Goal: Information Seeking & Learning: Learn about a topic

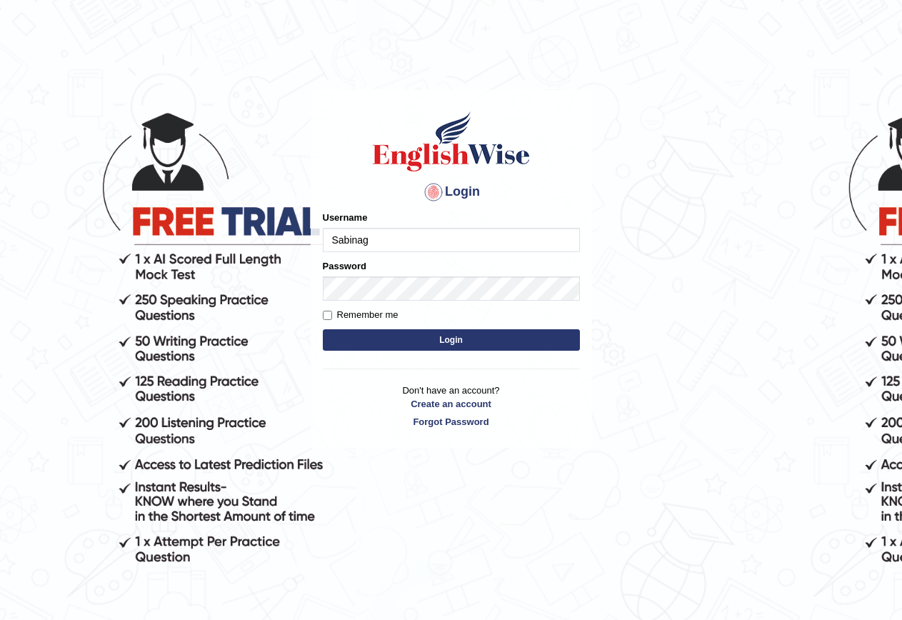
type input "Sabinag"
click at [323, 312] on input "Remember me" at bounding box center [327, 315] width 9 height 9
checkbox input "true"
click at [424, 341] on button "Login" at bounding box center [451, 339] width 257 height 21
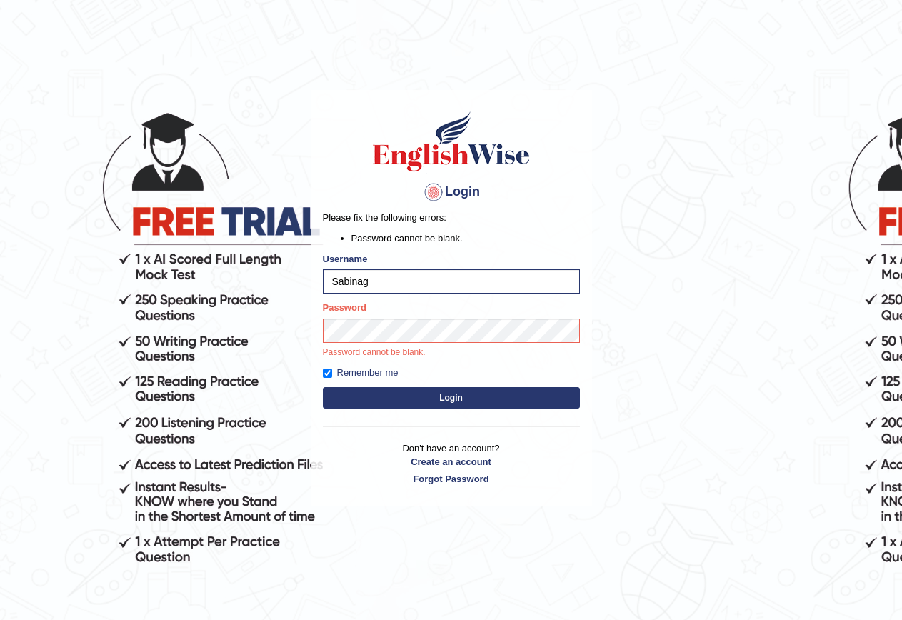
click at [434, 394] on button "Login" at bounding box center [451, 397] width 257 height 21
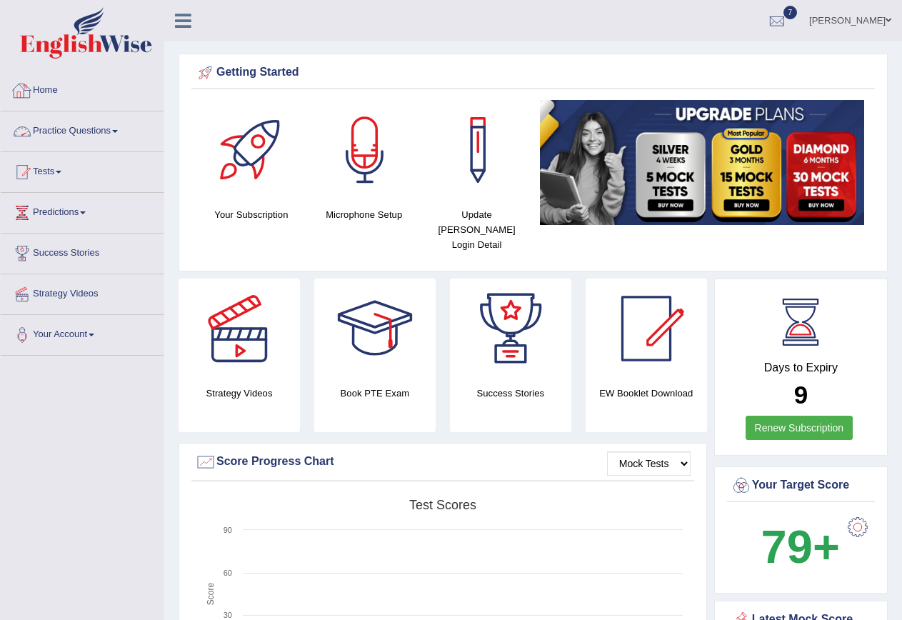
click at [76, 124] on link "Practice Questions" at bounding box center [82, 129] width 163 height 36
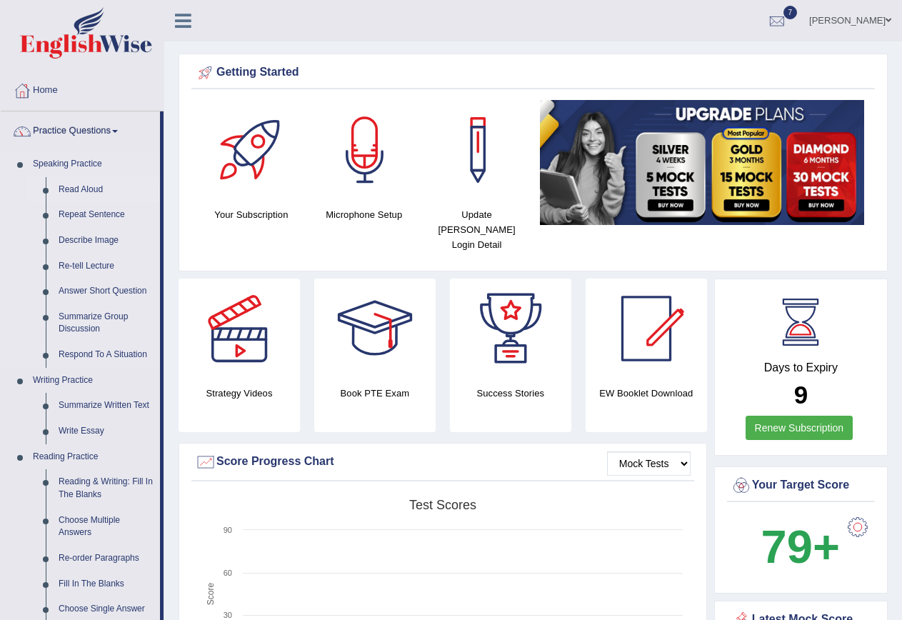
click at [91, 189] on link "Read Aloud" at bounding box center [106, 190] width 108 height 26
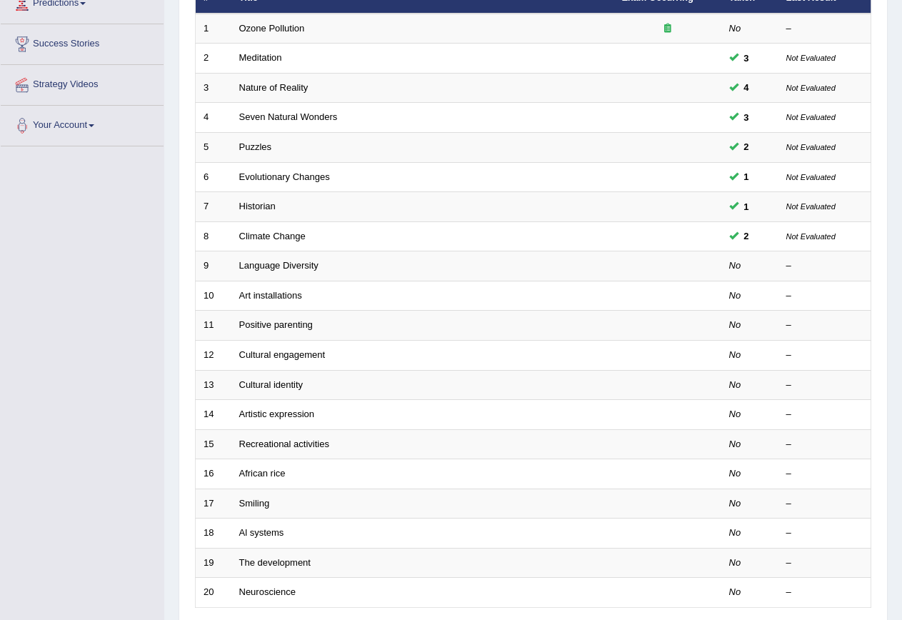
scroll to position [286, 0]
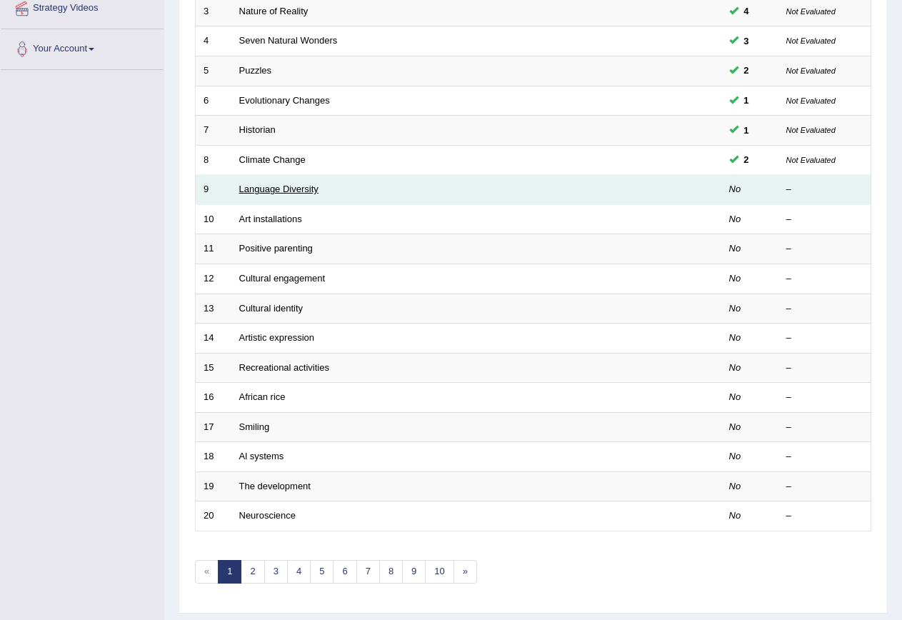
click at [294, 187] on link "Language Diversity" at bounding box center [278, 189] width 79 height 11
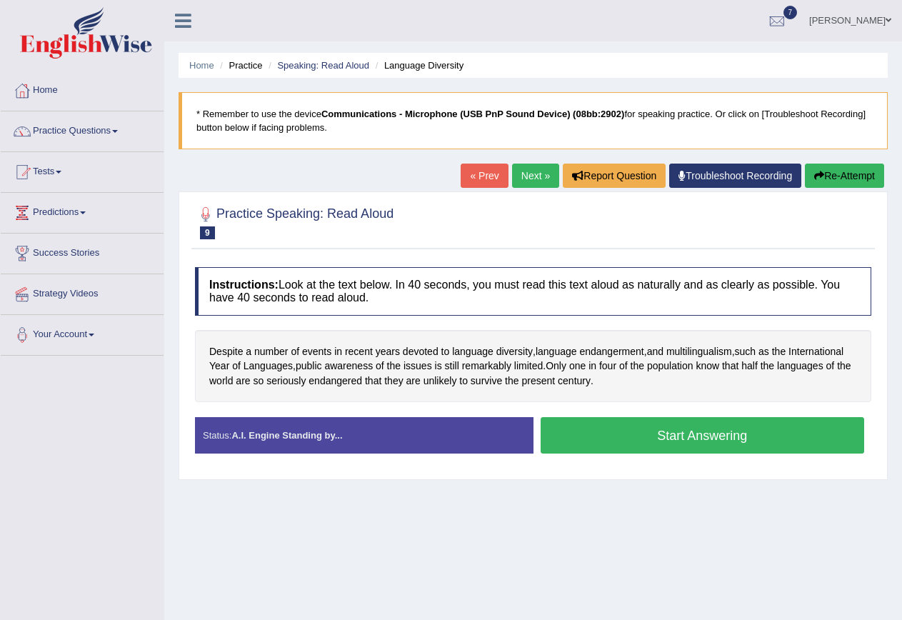
click at [665, 427] on button "Start Answering" at bounding box center [703, 435] width 324 height 36
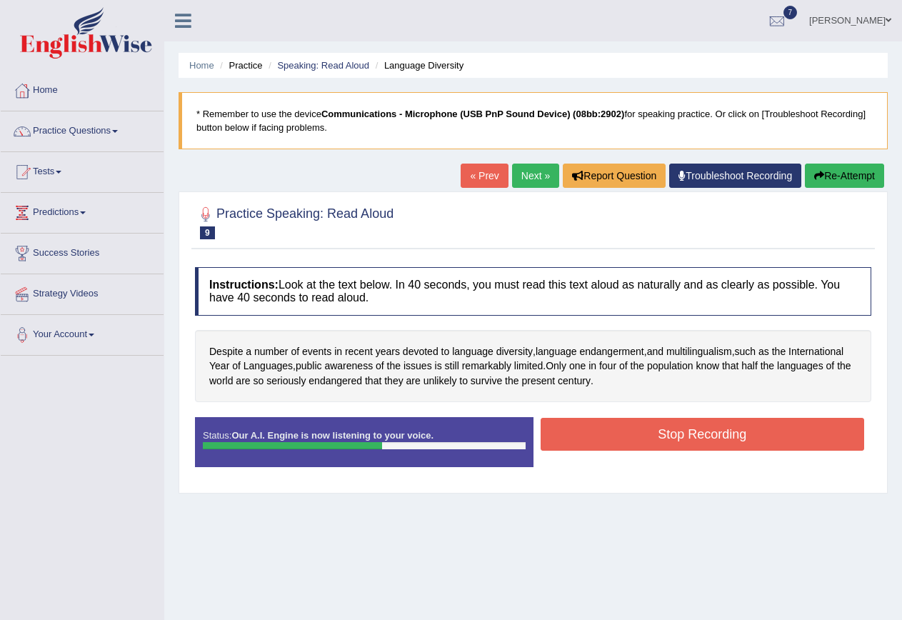
click at [628, 435] on button "Stop Recording" at bounding box center [703, 434] width 324 height 33
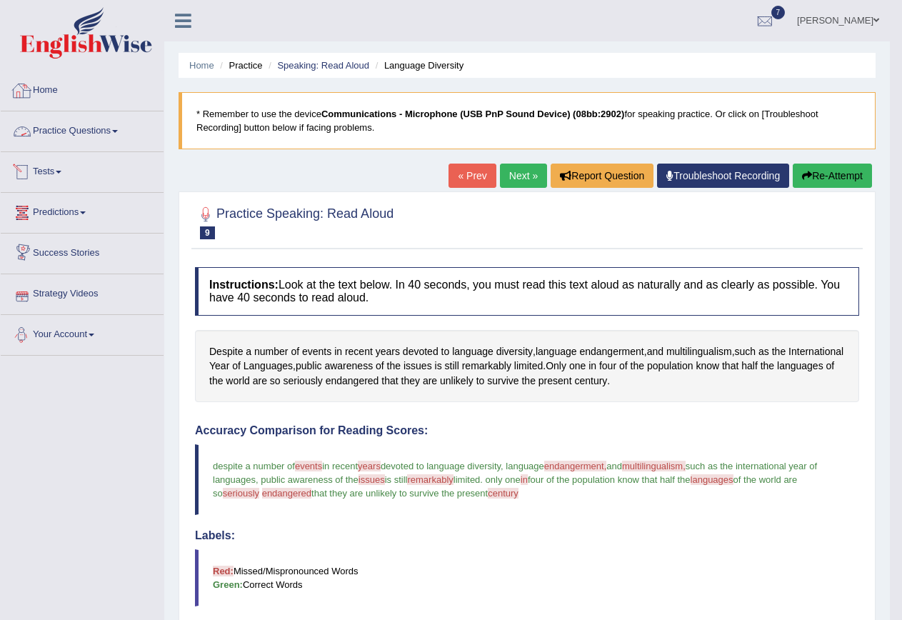
click at [51, 86] on link "Home" at bounding box center [82, 89] width 163 height 36
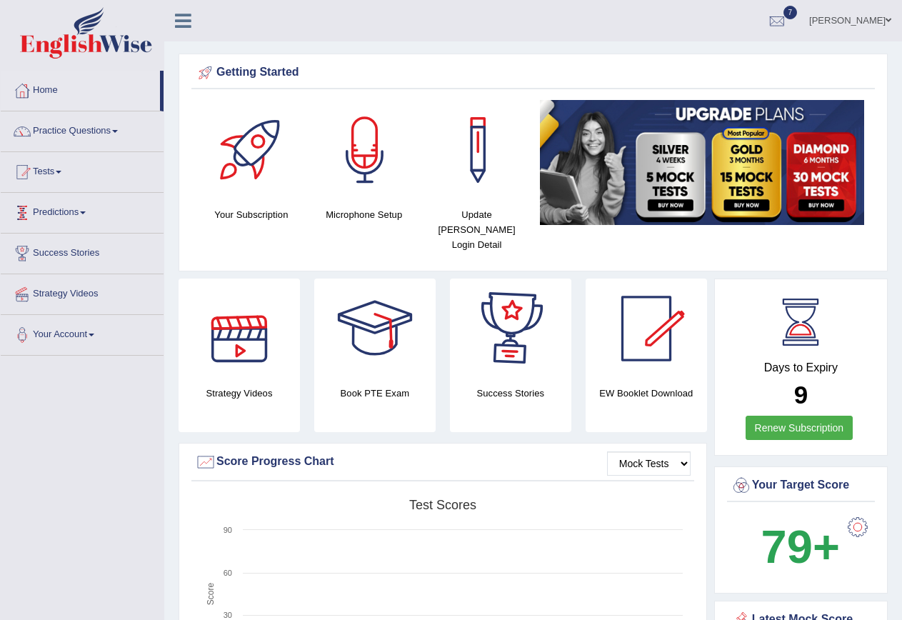
click at [94, 130] on link "Practice Questions" at bounding box center [82, 129] width 163 height 36
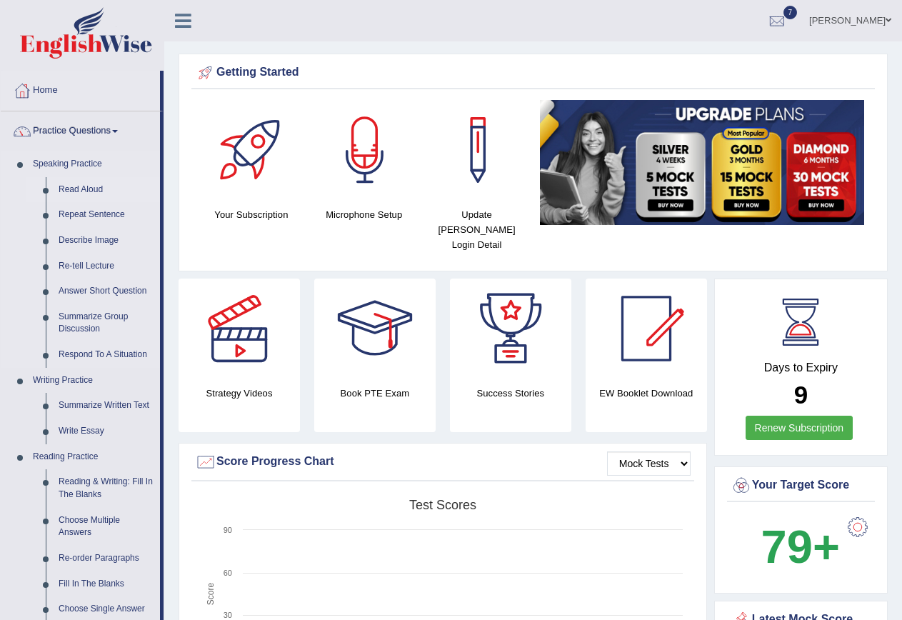
click at [95, 191] on link "Read Aloud" at bounding box center [106, 190] width 108 height 26
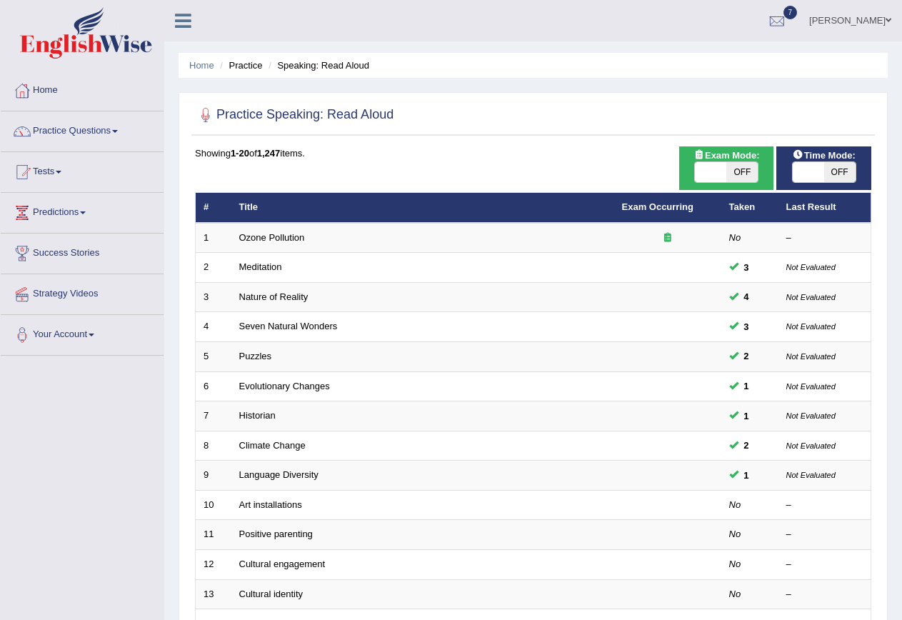
click at [754, 168] on span "OFF" at bounding box center [741, 172] width 31 height 20
checkbox input "true"
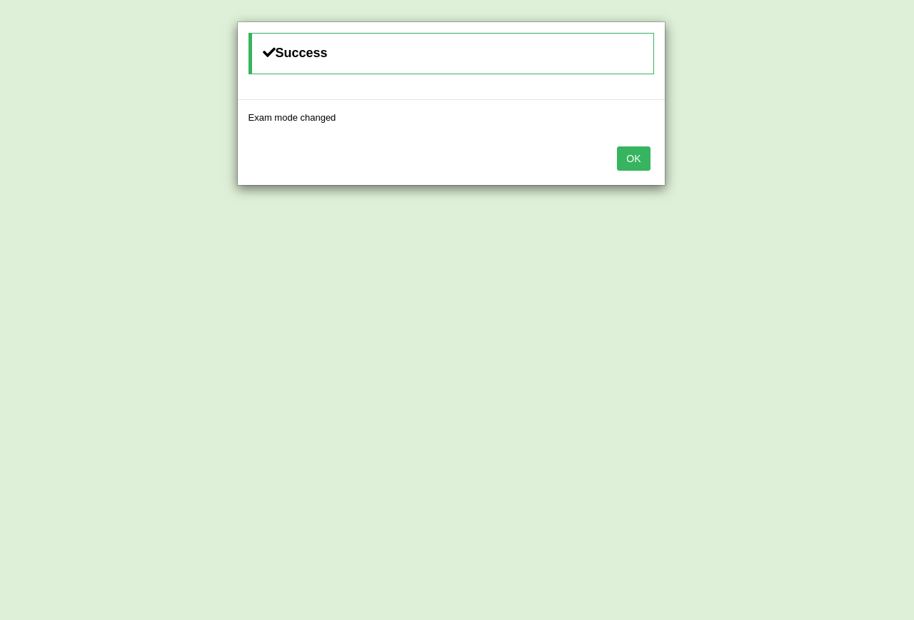
click at [632, 158] on button "OK" at bounding box center [633, 158] width 33 height 24
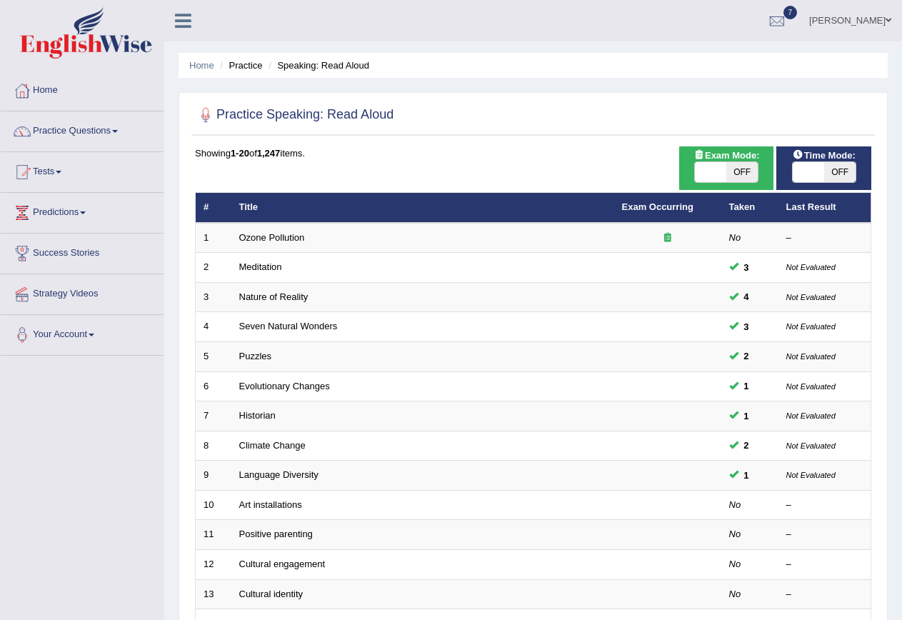
click at [846, 170] on span "OFF" at bounding box center [839, 172] width 31 height 20
checkbox input "true"
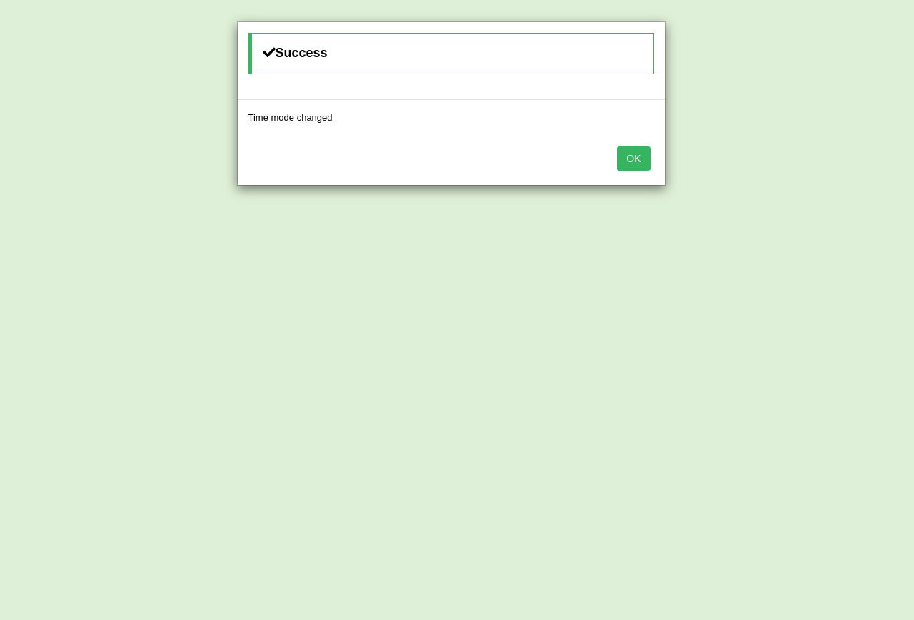
click at [640, 163] on button "OK" at bounding box center [633, 158] width 33 height 24
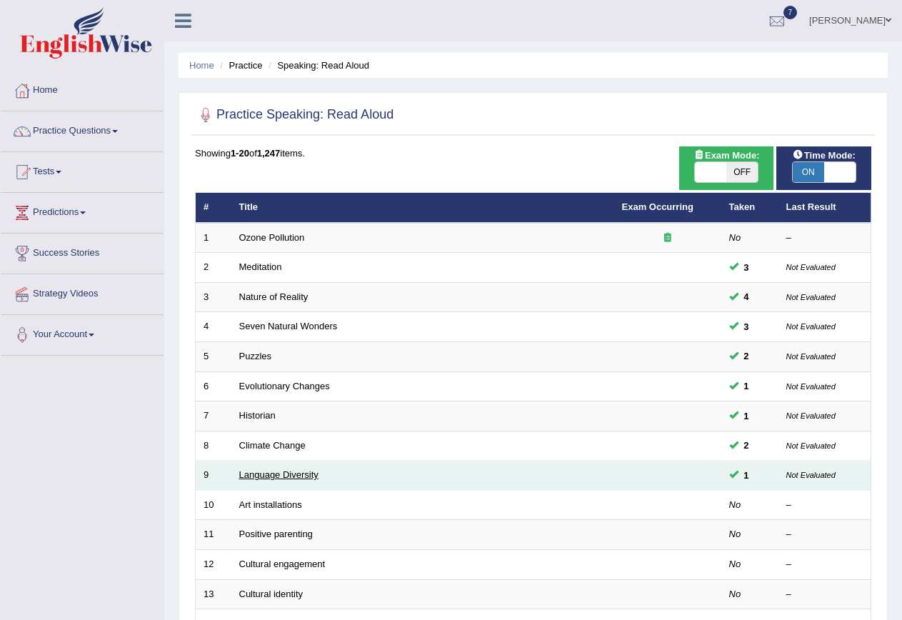
click at [307, 471] on link "Language Diversity" at bounding box center [278, 474] width 79 height 11
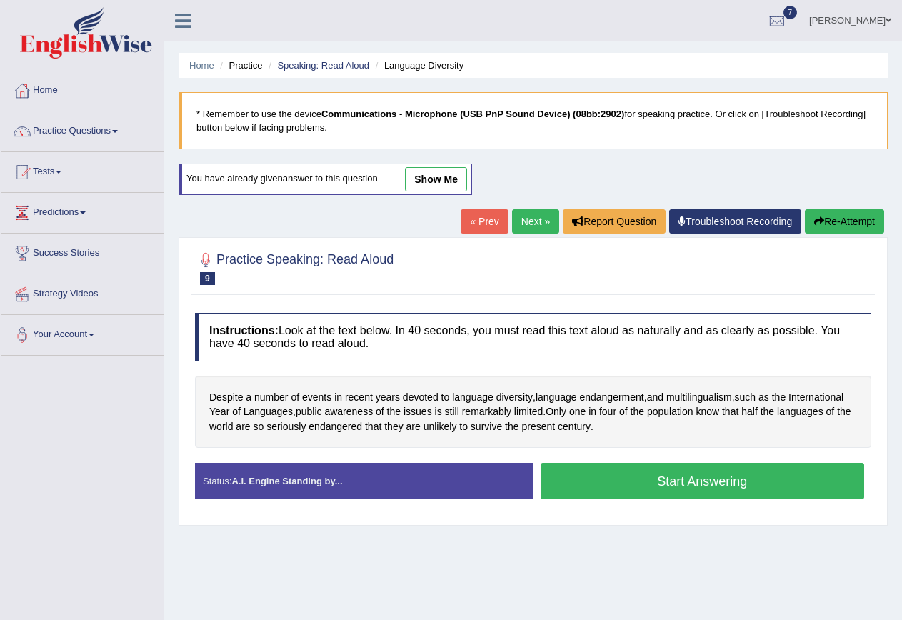
click at [654, 480] on button "Start Answering" at bounding box center [703, 481] width 324 height 36
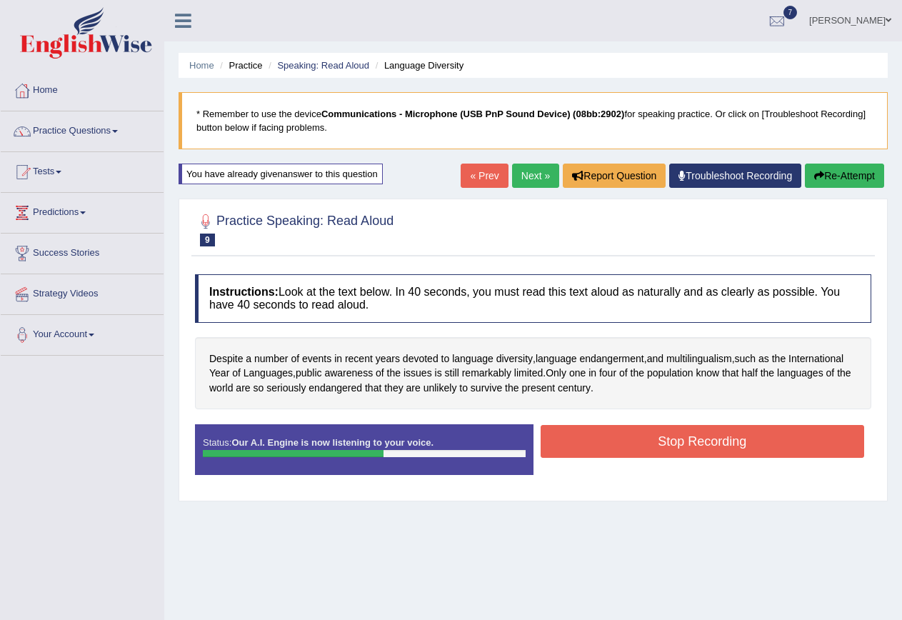
click at [605, 445] on button "Stop Recording" at bounding box center [703, 441] width 324 height 33
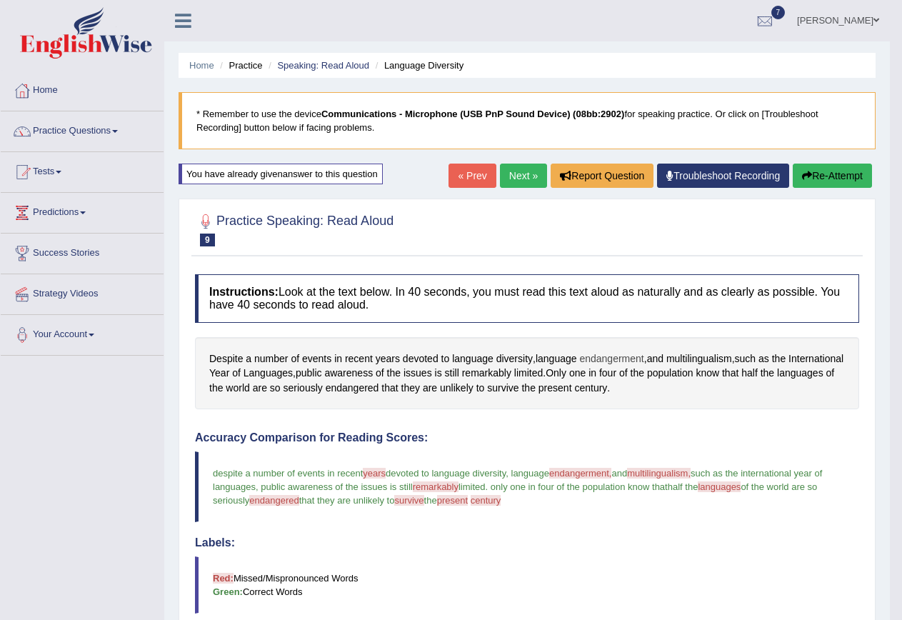
click at [636, 356] on span "endangerment" at bounding box center [611, 358] width 64 height 15
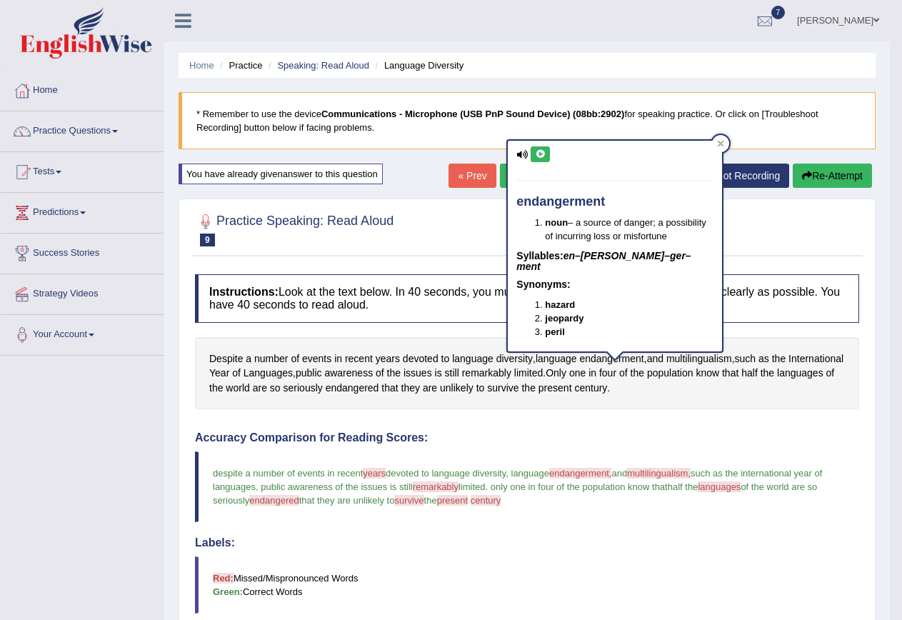
click at [545, 152] on icon at bounding box center [540, 154] width 11 height 9
click at [536, 150] on icon at bounding box center [540, 154] width 11 height 9
click at [501, 174] on link "Next »" at bounding box center [523, 176] width 47 height 24
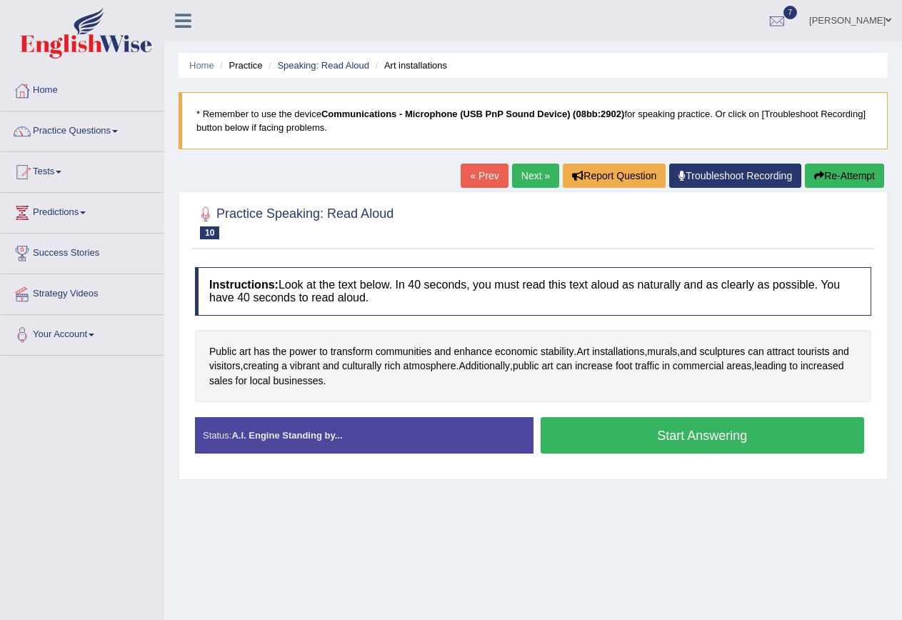
click at [596, 429] on button "Start Answering" at bounding box center [703, 435] width 324 height 36
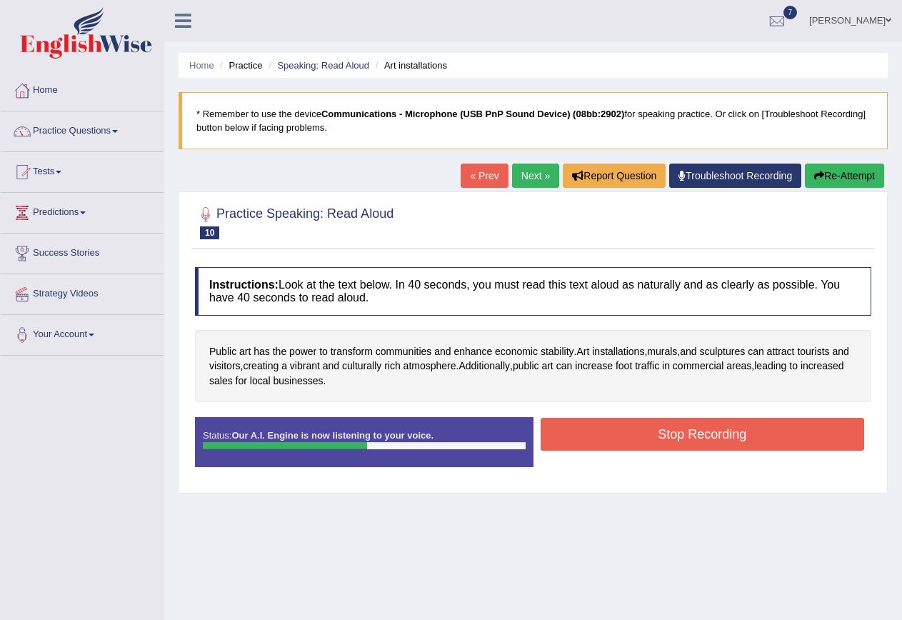
click at [615, 429] on button "Stop Recording" at bounding box center [703, 434] width 324 height 33
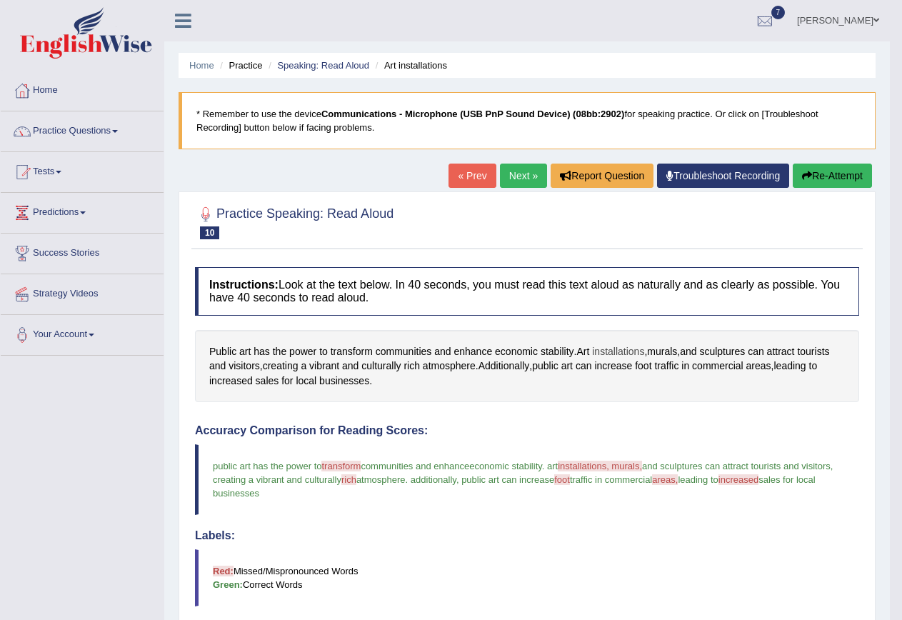
click at [612, 349] on span "installations" at bounding box center [618, 351] width 52 height 15
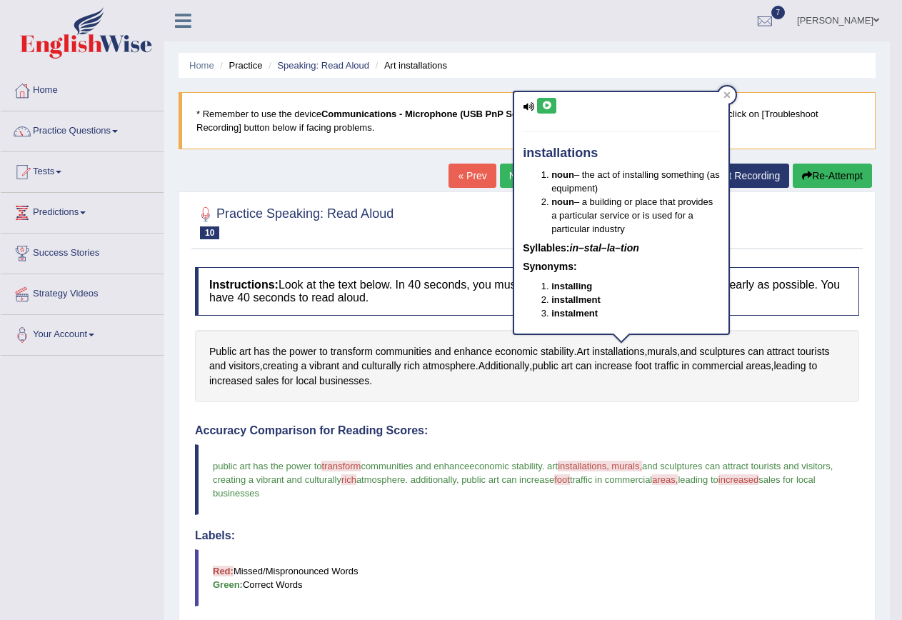
click at [549, 98] on button at bounding box center [546, 106] width 19 height 16
click at [549, 99] on button at bounding box center [546, 106] width 19 height 16
click at [549, 106] on icon at bounding box center [546, 105] width 11 height 9
click at [658, 384] on div "Public art has the power to transform communities and enhance economic stabilit…" at bounding box center [527, 366] width 664 height 73
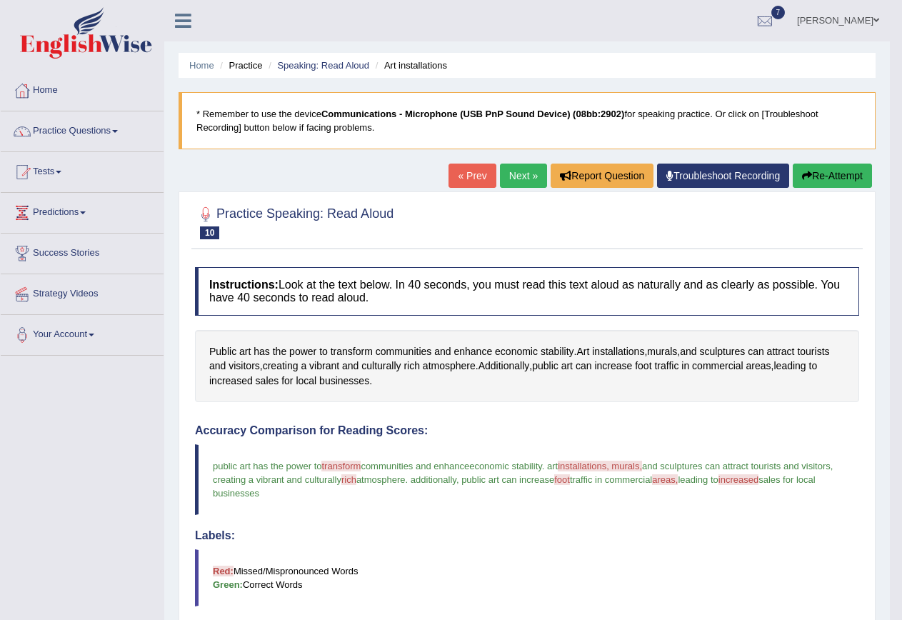
click at [831, 174] on button "Re-Attempt" at bounding box center [832, 176] width 79 height 24
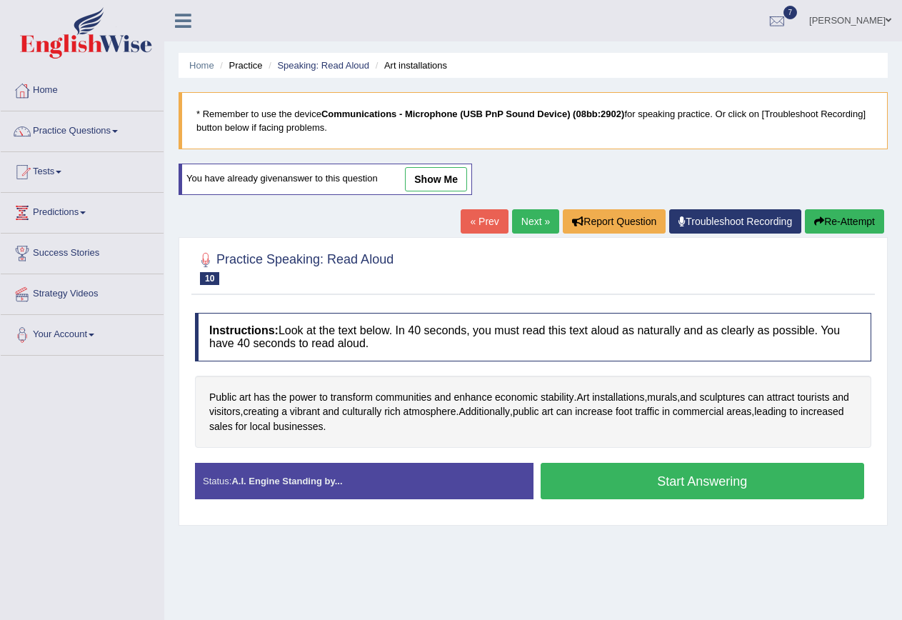
click at [679, 475] on button "Start Answering" at bounding box center [703, 481] width 324 height 36
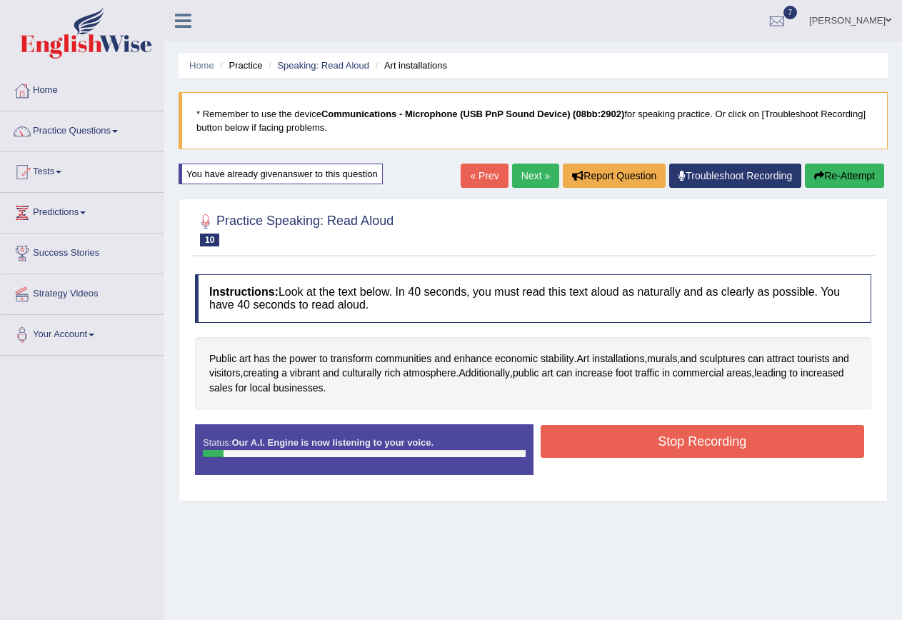
click at [839, 164] on button "Re-Attempt" at bounding box center [844, 176] width 79 height 24
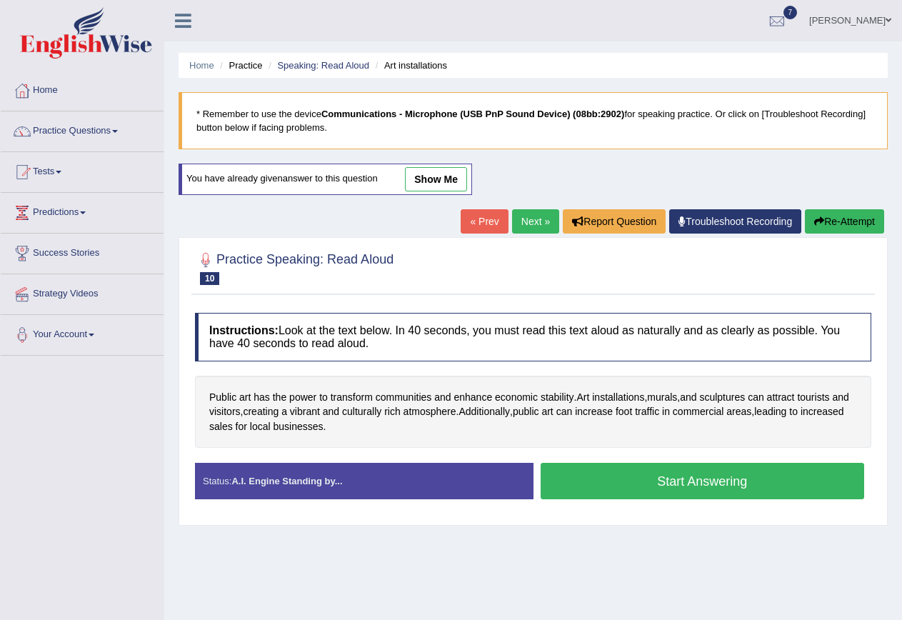
click at [631, 480] on button "Start Answering" at bounding box center [703, 481] width 324 height 36
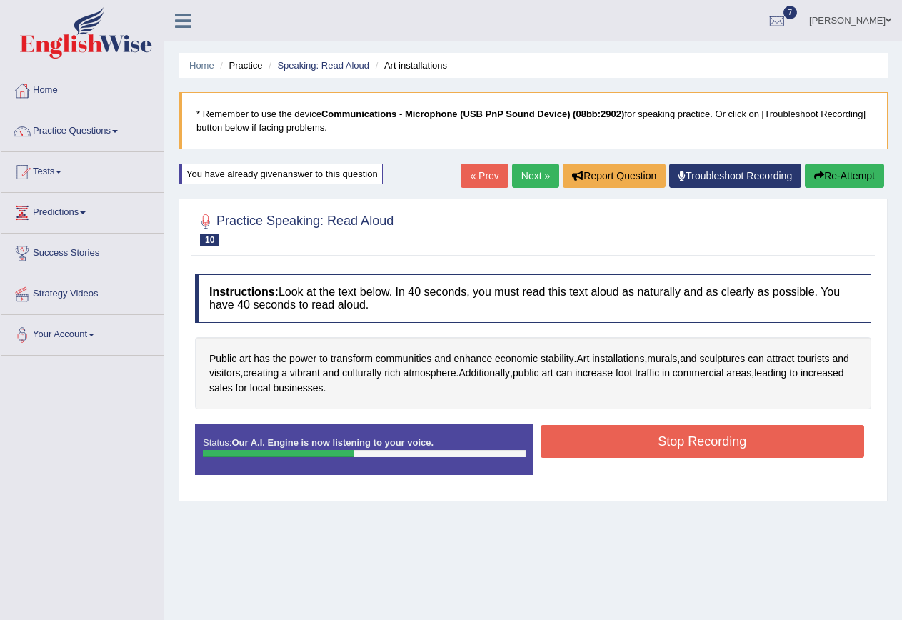
click at [619, 444] on button "Stop Recording" at bounding box center [703, 441] width 324 height 33
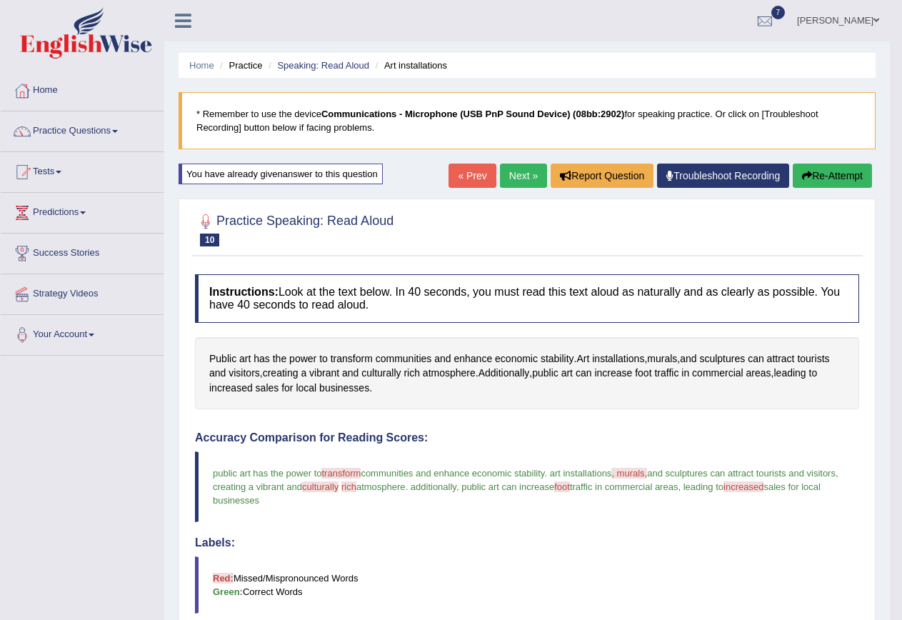
click at [507, 172] on link "Next »" at bounding box center [523, 176] width 47 height 24
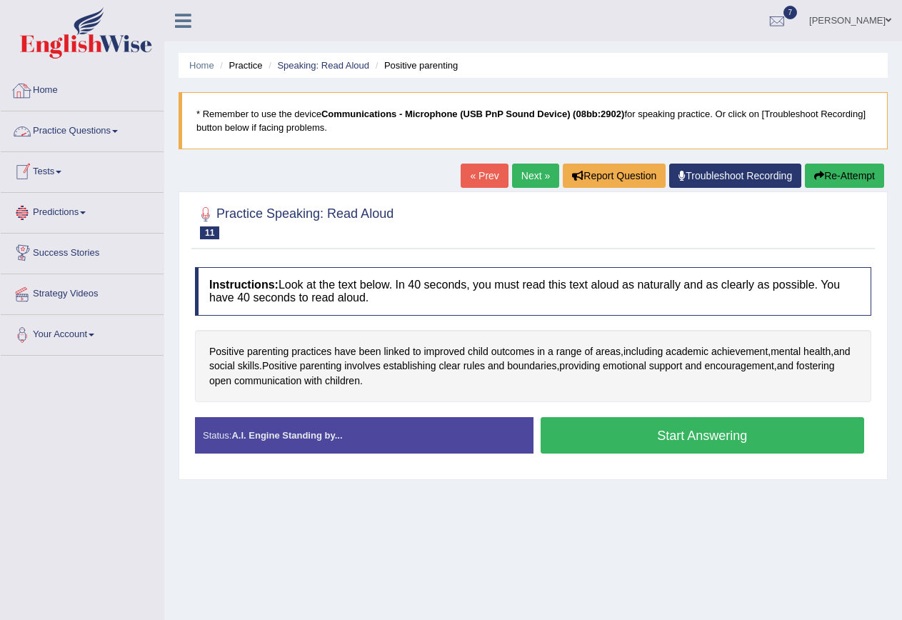
click at [59, 85] on link "Home" at bounding box center [82, 89] width 163 height 36
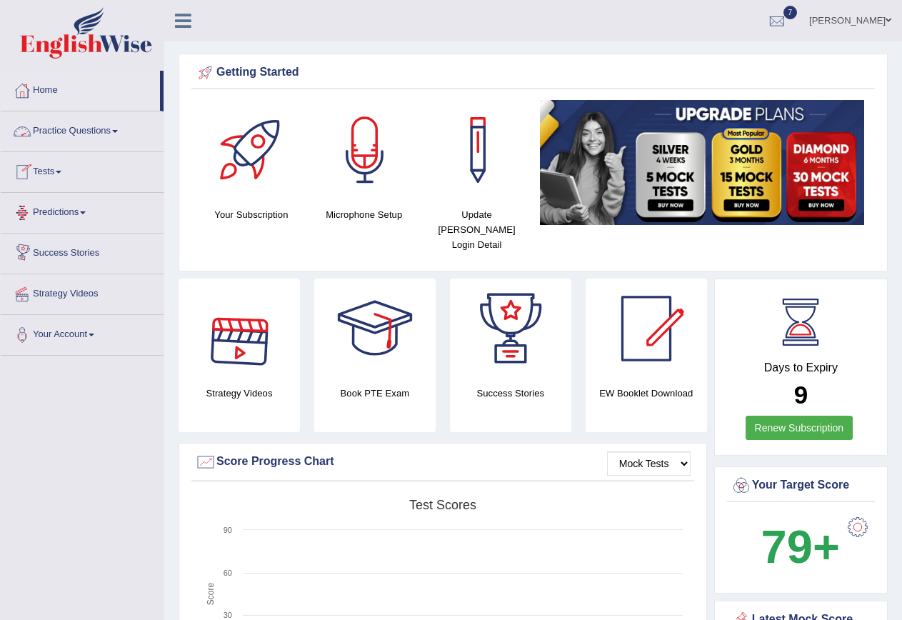
click at [77, 130] on link "Practice Questions" at bounding box center [82, 129] width 163 height 36
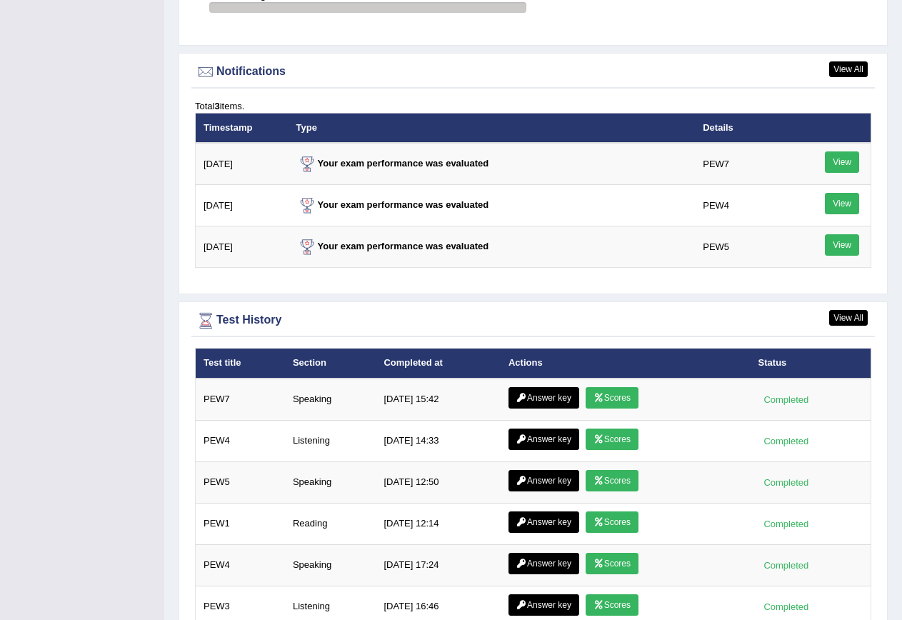
scroll to position [1847, 0]
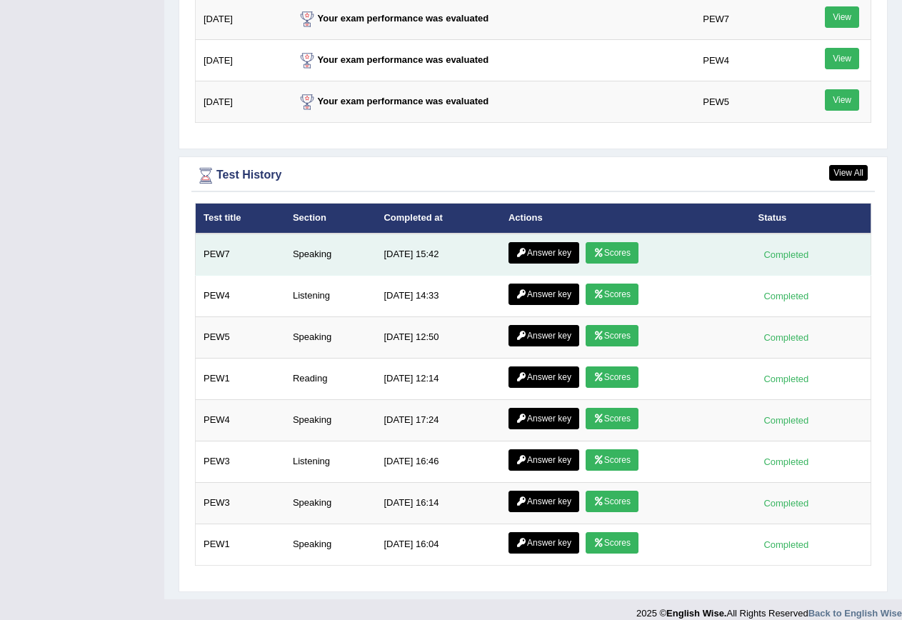
click at [620, 242] on link "Scores" at bounding box center [612, 252] width 53 height 21
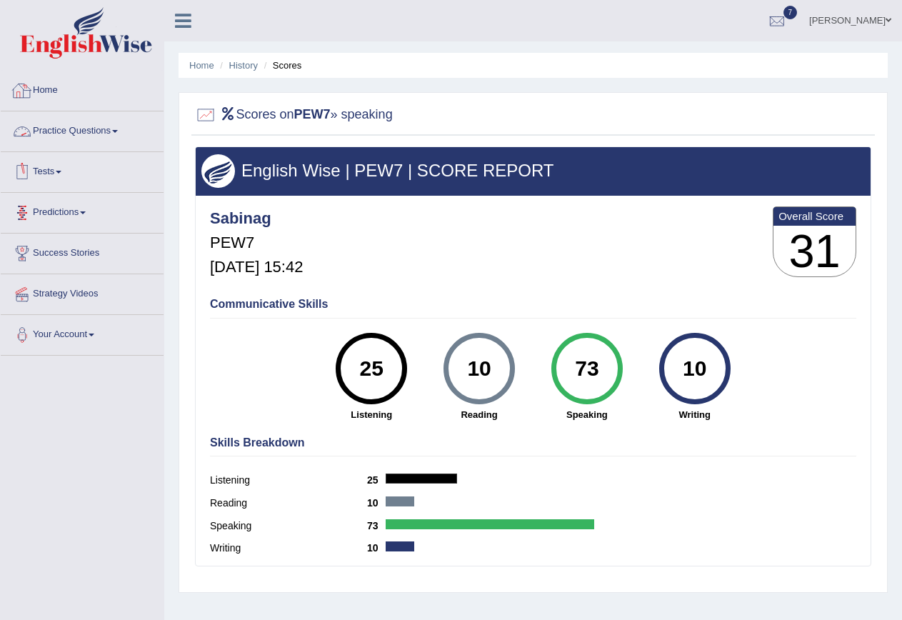
click at [41, 92] on link "Home" at bounding box center [82, 89] width 163 height 36
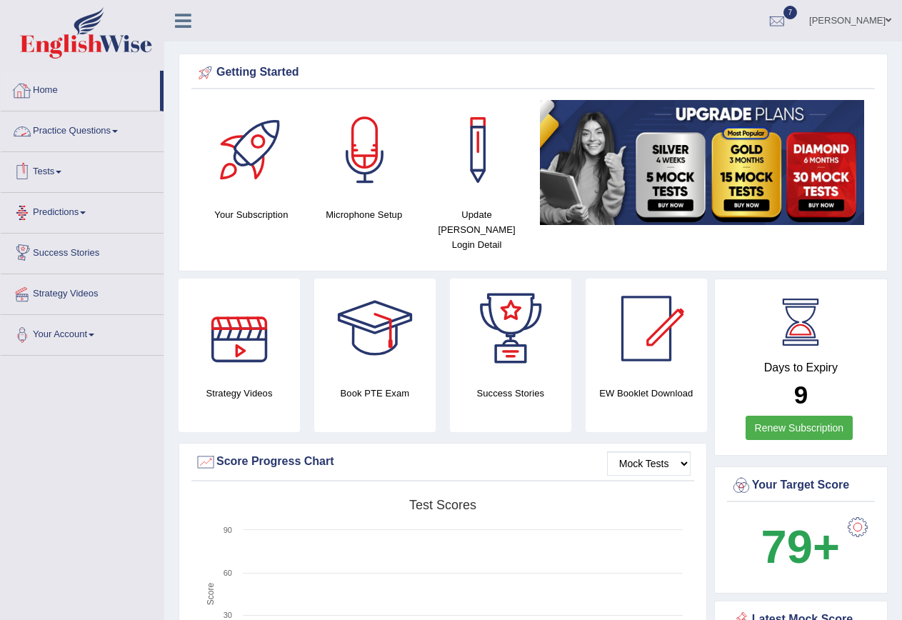
click at [51, 174] on link "Tests" at bounding box center [82, 170] width 163 height 36
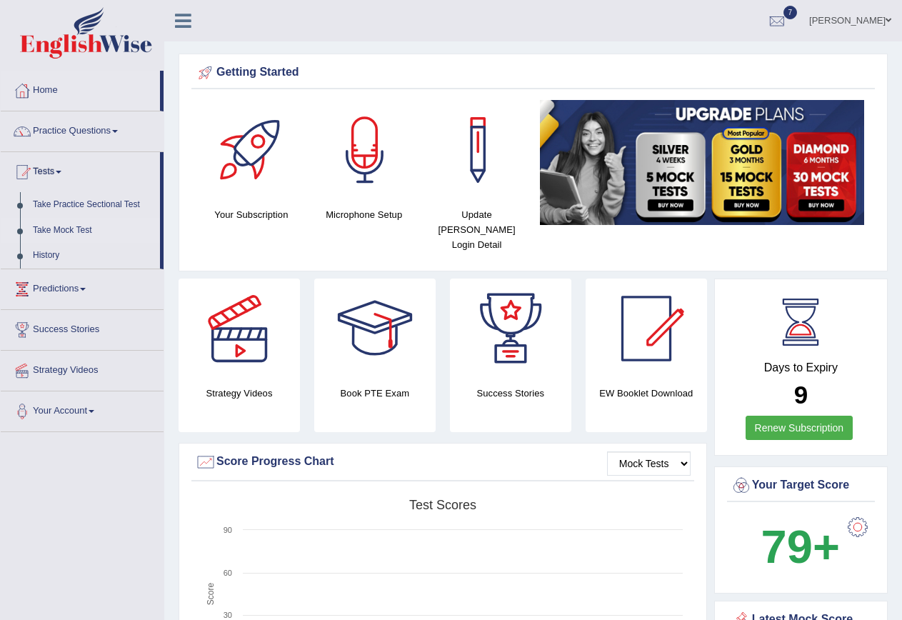
click at [66, 229] on link "Take Mock Test" at bounding box center [93, 231] width 134 height 26
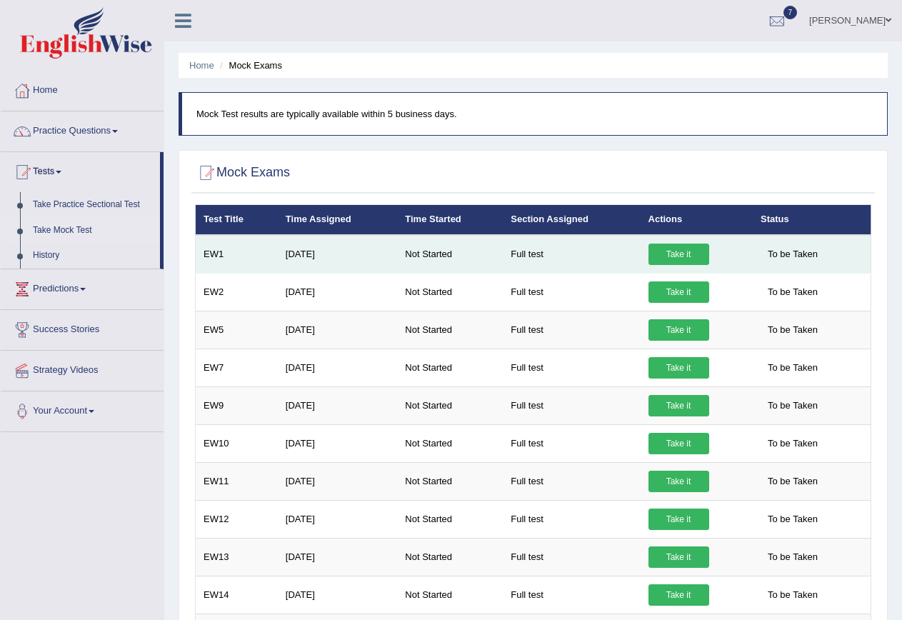
click at [669, 247] on link "Take it" at bounding box center [679, 254] width 61 height 21
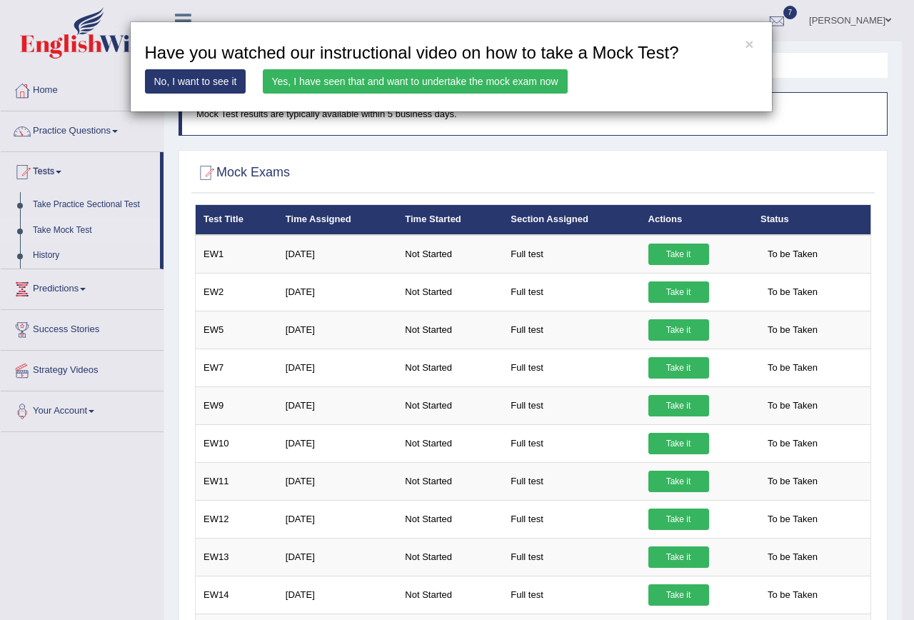
click at [327, 79] on link "Yes, I have seen that and want to undertake the mock exam now" at bounding box center [415, 81] width 305 height 24
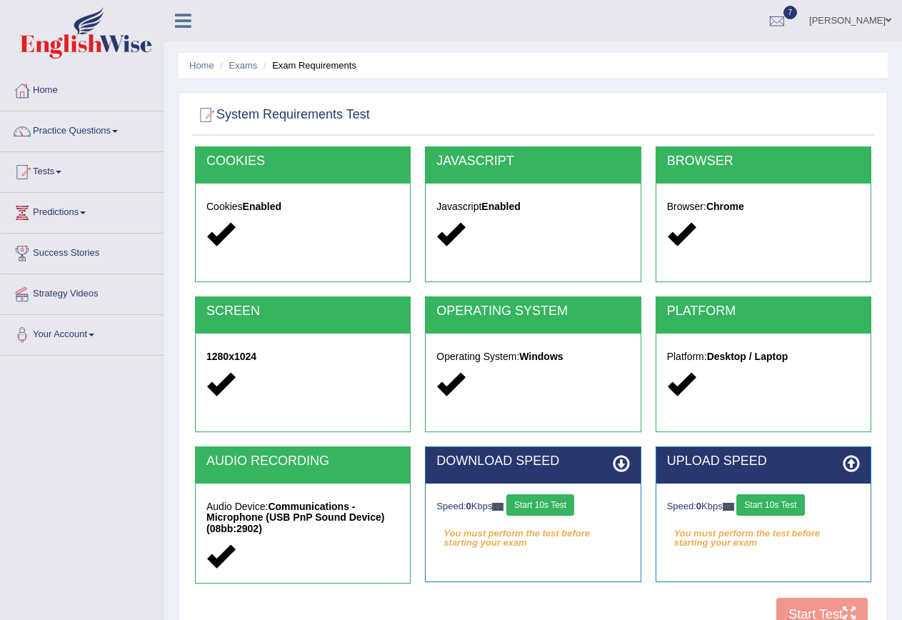
click at [556, 506] on button "Start 10s Test" at bounding box center [540, 504] width 68 height 21
click at [773, 502] on button "Start 10s Test" at bounding box center [770, 504] width 68 height 21
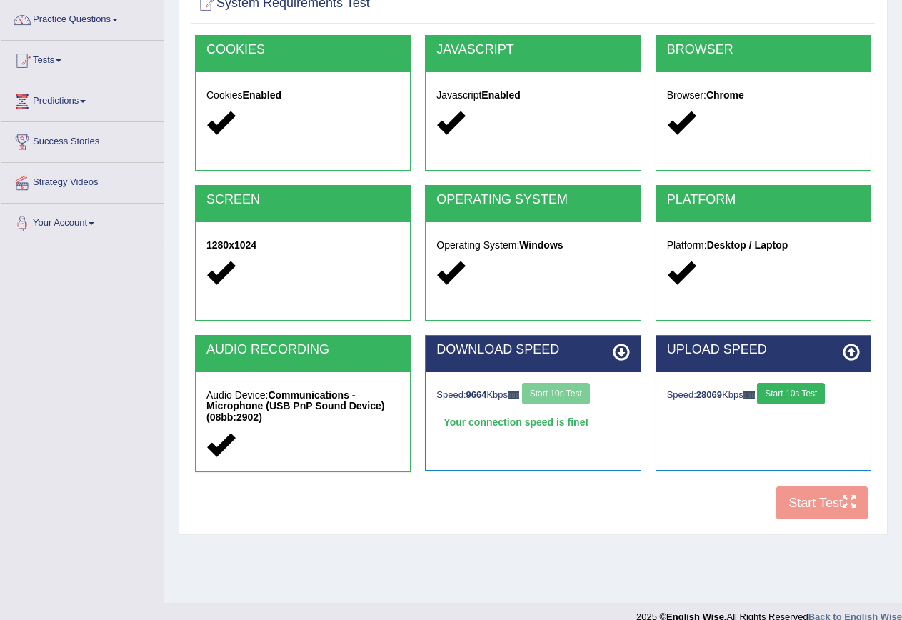
scroll to position [130, 0]
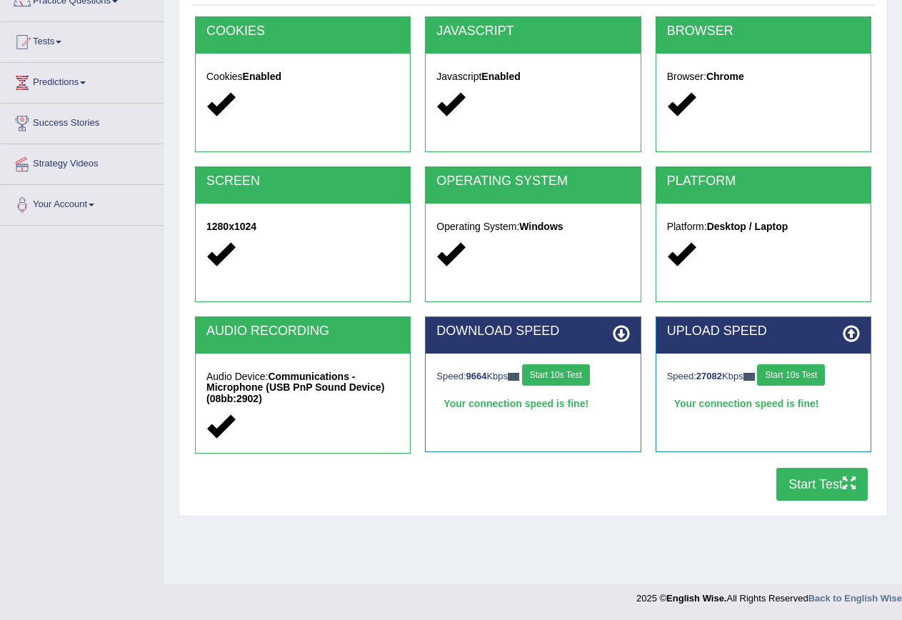
click at [829, 489] on button "Start Test" at bounding box center [821, 484] width 91 height 33
